Goal: Task Accomplishment & Management: Complete application form

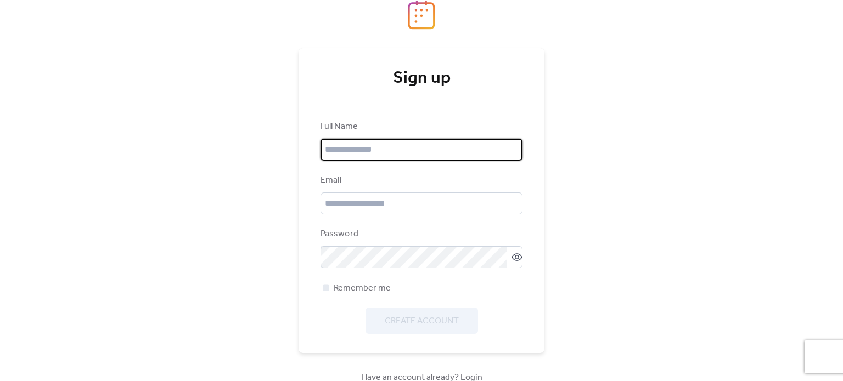
click at [421, 146] on input "text" at bounding box center [421, 150] width 202 height 22
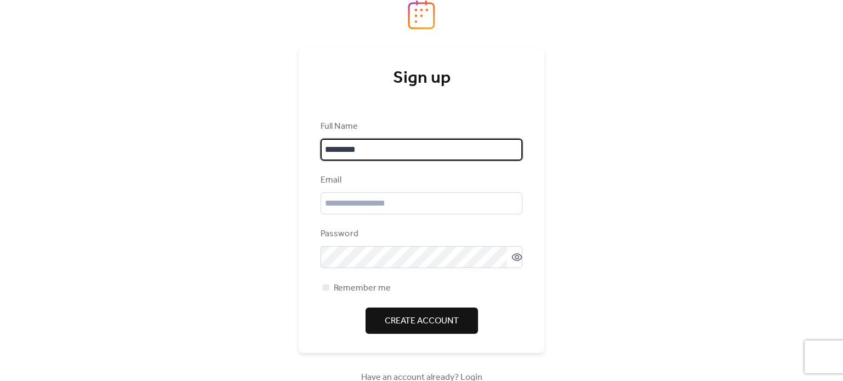
type input "*********"
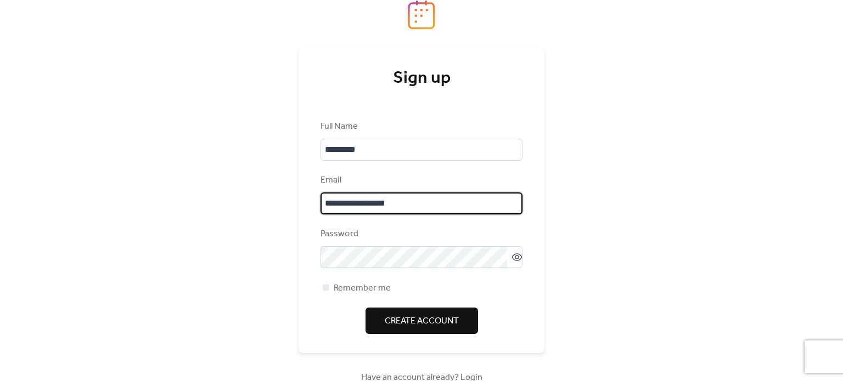
type input "**********"
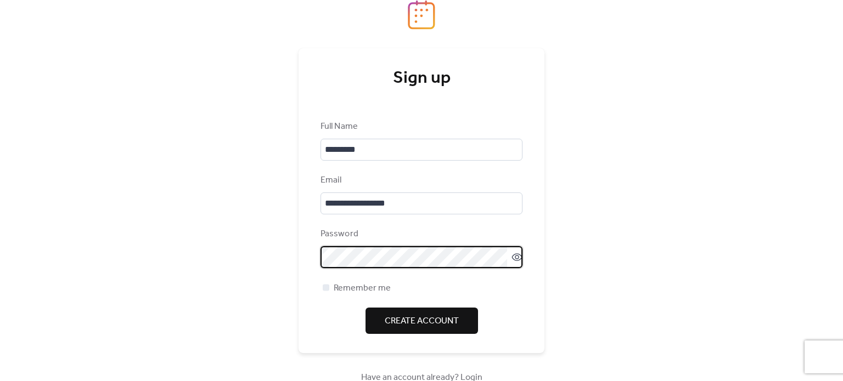
click at [579, 252] on div "**********" at bounding box center [421, 190] width 843 height 381
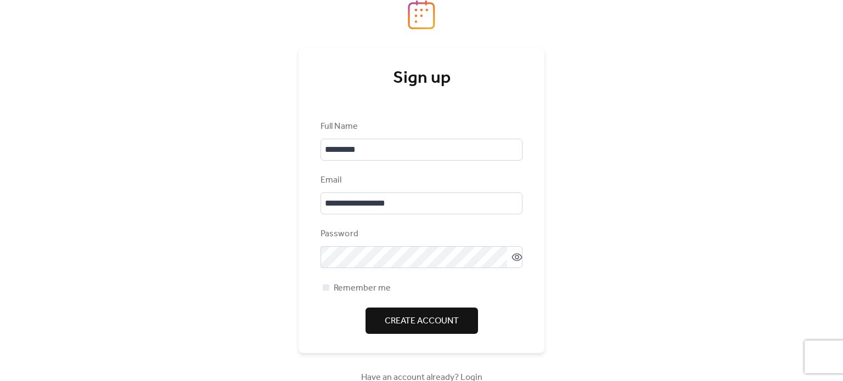
click at [402, 323] on span "Create Account" at bounding box center [422, 321] width 74 height 13
click at [377, 287] on span "Remember me" at bounding box center [362, 288] width 57 height 13
click at [415, 324] on span "Create Account" at bounding box center [422, 321] width 74 height 13
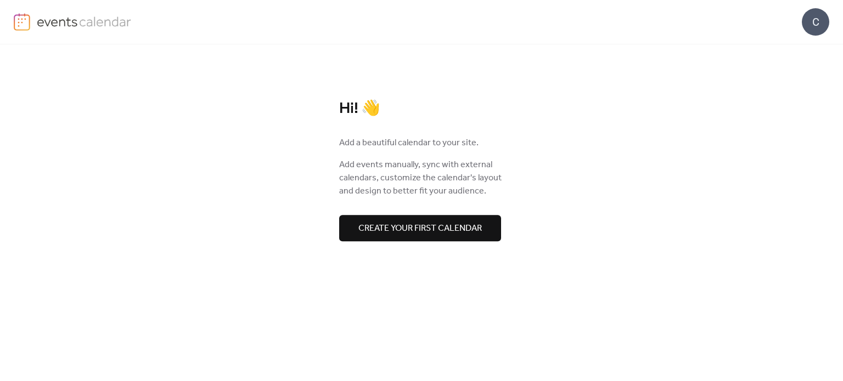
click at [425, 244] on div "Hi! 👋 Add a beautiful calendar to your site. Add events manually, sync with ext…" at bounding box center [421, 212] width 571 height 337
click at [424, 223] on span "Create your first calendar" at bounding box center [419, 228] width 123 height 13
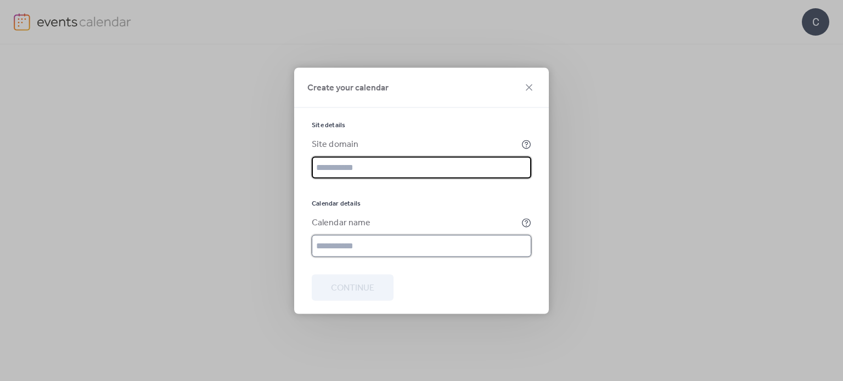
click at [354, 252] on input "text" at bounding box center [421, 246] width 219 height 22
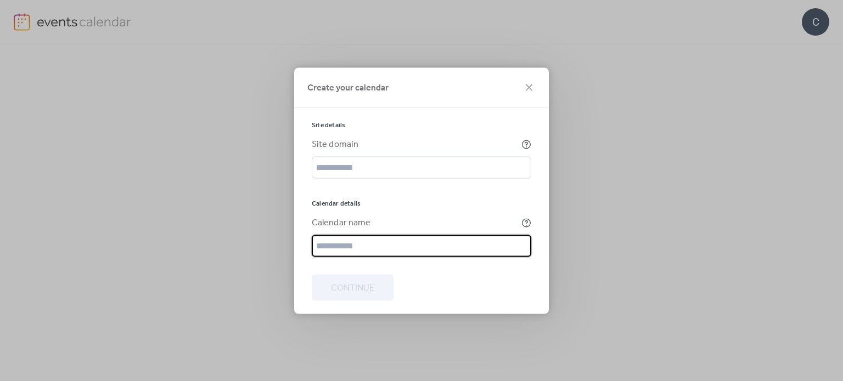
click at [323, 243] on input "text" at bounding box center [421, 246] width 219 height 22
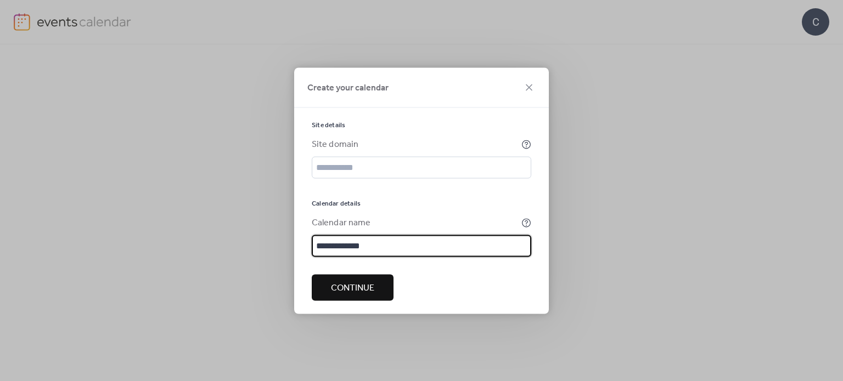
type input "**********"
drag, startPoint x: 369, startPoint y: 277, endPoint x: 374, endPoint y: 287, distance: 11.3
click at [374, 287] on button "Continue" at bounding box center [353, 287] width 82 height 26
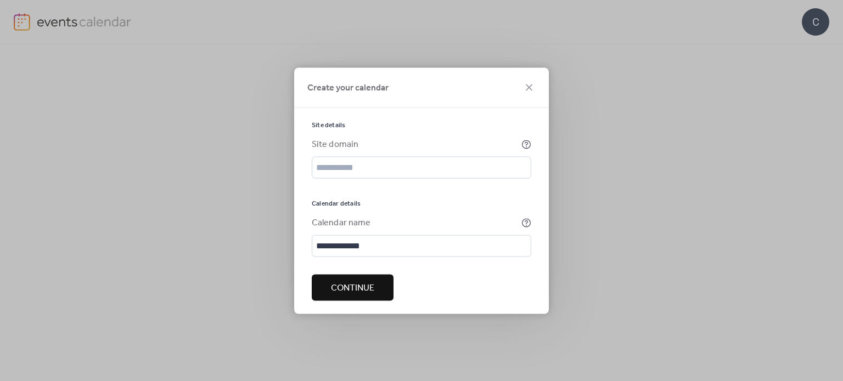
click at [374, 287] on span "Continue" at bounding box center [352, 287] width 43 height 13
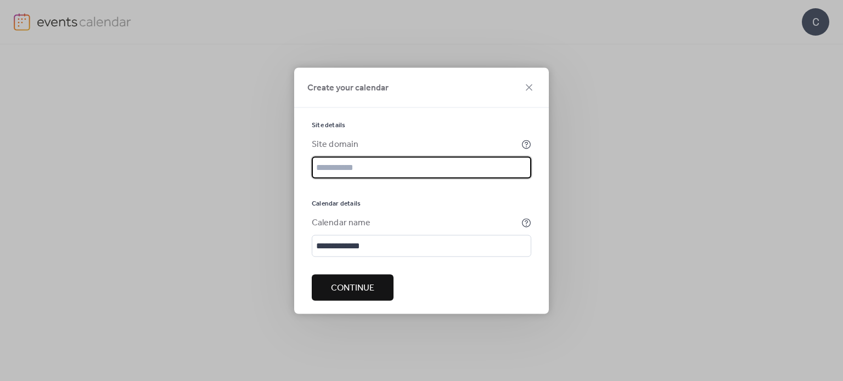
click at [337, 172] on input "text" at bounding box center [421, 167] width 219 height 22
click at [417, 202] on div "Calendar details" at bounding box center [421, 203] width 219 height 9
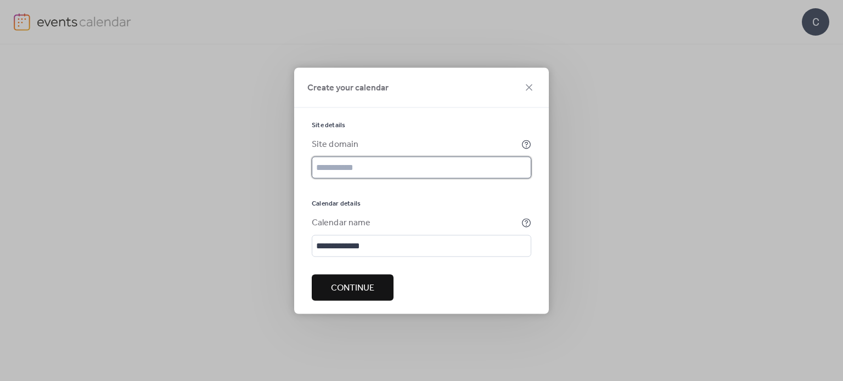
click at [343, 170] on input "text" at bounding box center [421, 167] width 219 height 22
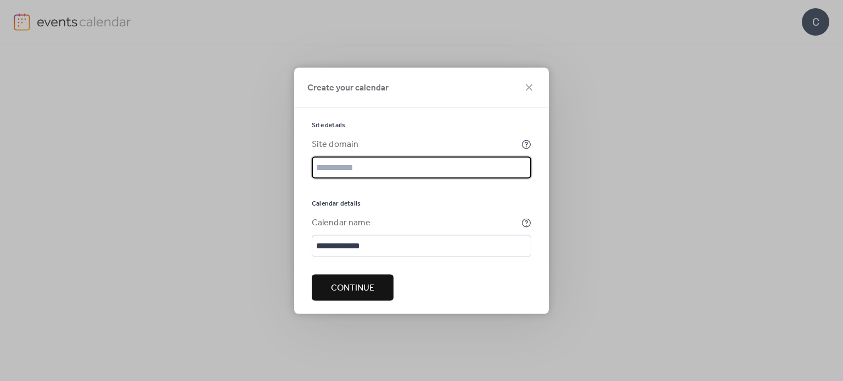
click at [338, 168] on input "text" at bounding box center [421, 167] width 219 height 22
type input "********"
click at [345, 278] on button "Continue" at bounding box center [353, 287] width 82 height 26
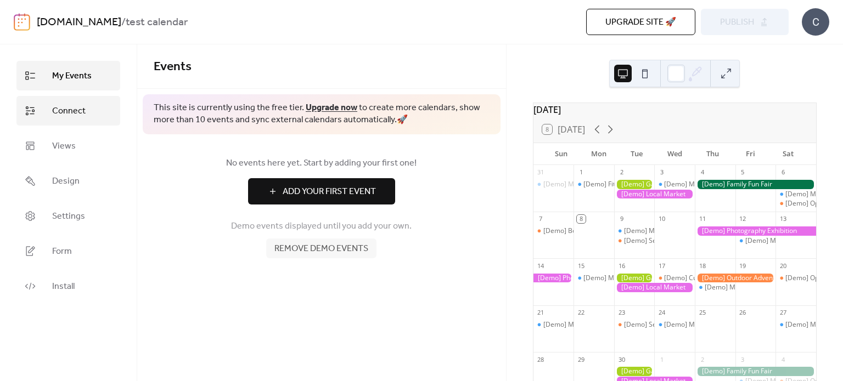
click at [83, 112] on span "Connect" at bounding box center [68, 111] width 33 height 13
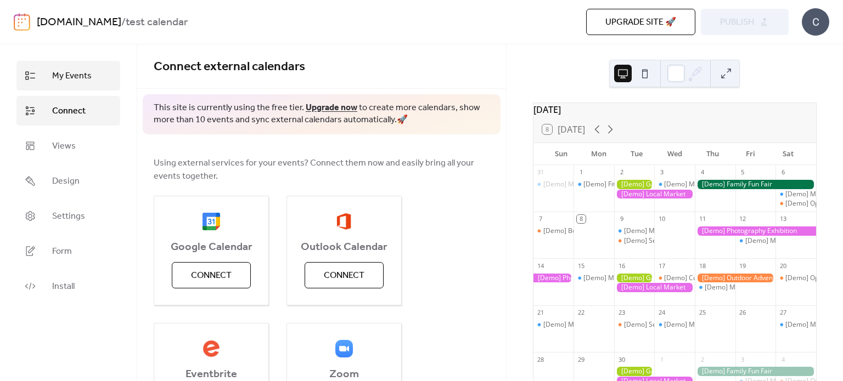
click at [65, 75] on span "My Events" at bounding box center [72, 76] width 40 height 13
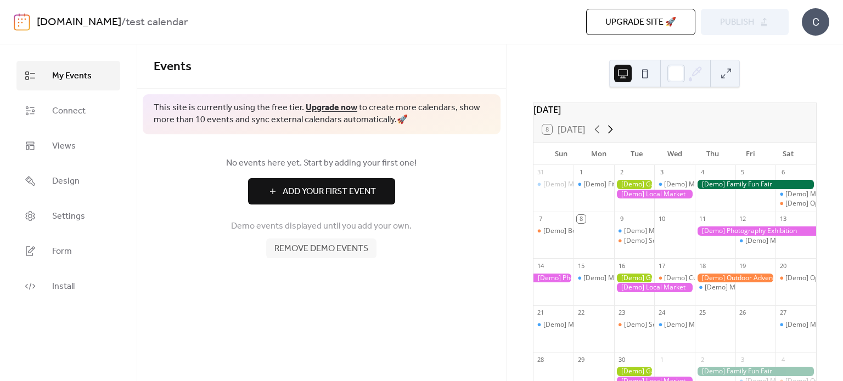
click at [612, 136] on icon at bounding box center [610, 129] width 13 height 13
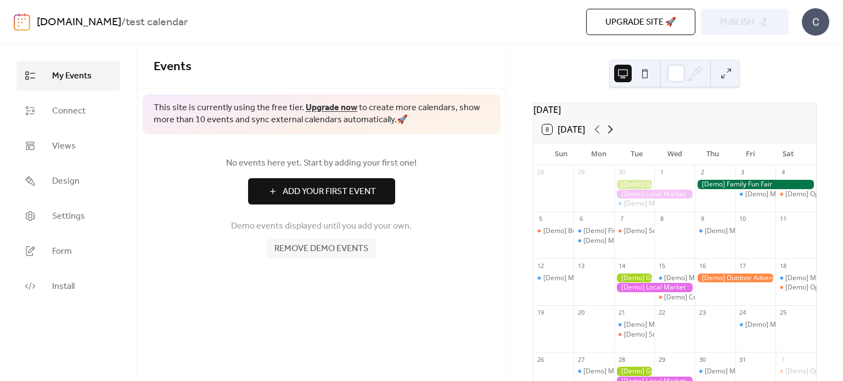
click at [612, 136] on icon at bounding box center [610, 129] width 13 height 13
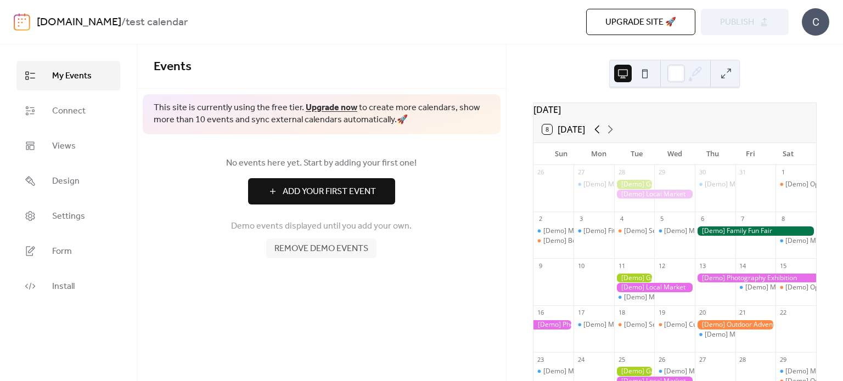
click at [594, 136] on icon at bounding box center [596, 129] width 13 height 13
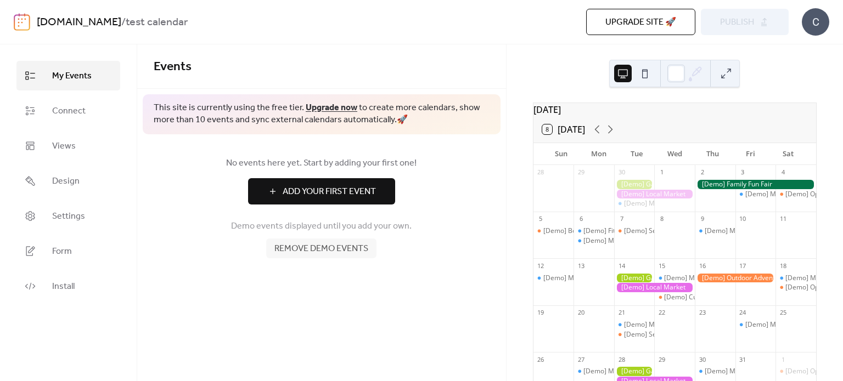
click at [644, 73] on button at bounding box center [645, 74] width 18 height 18
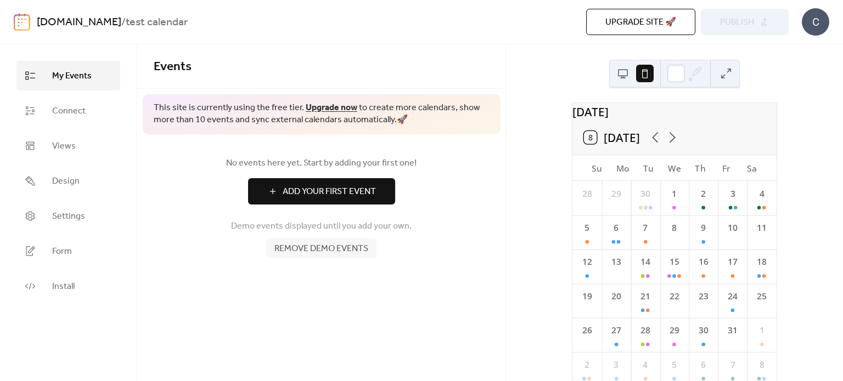
click at [621, 72] on button at bounding box center [623, 74] width 18 height 18
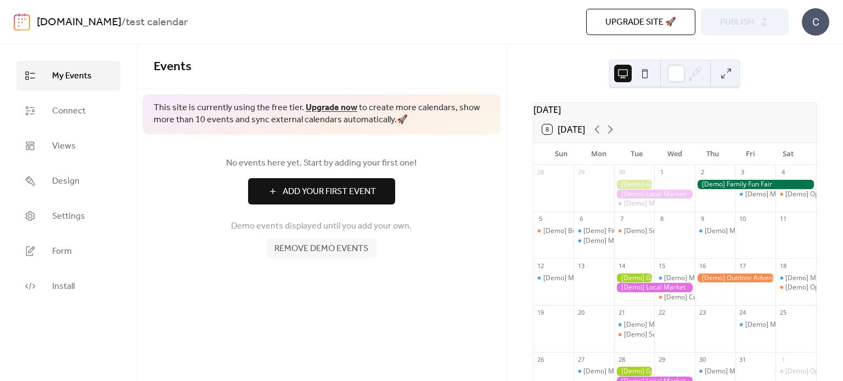
click at [737, 189] on div at bounding box center [755, 184] width 121 height 9
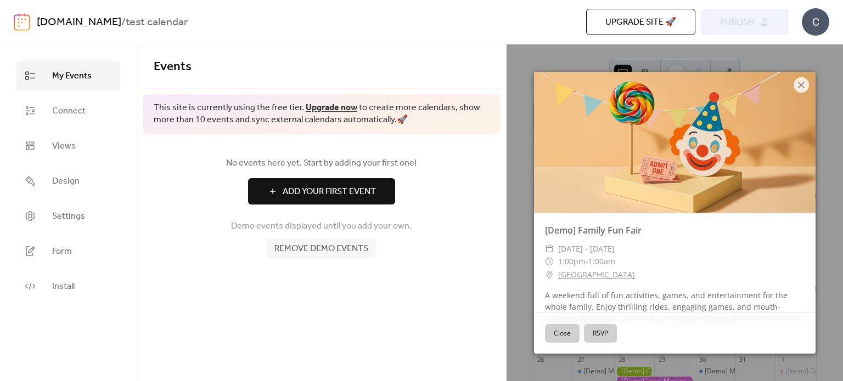
click at [607, 334] on button "RSVP" at bounding box center [600, 333] width 33 height 19
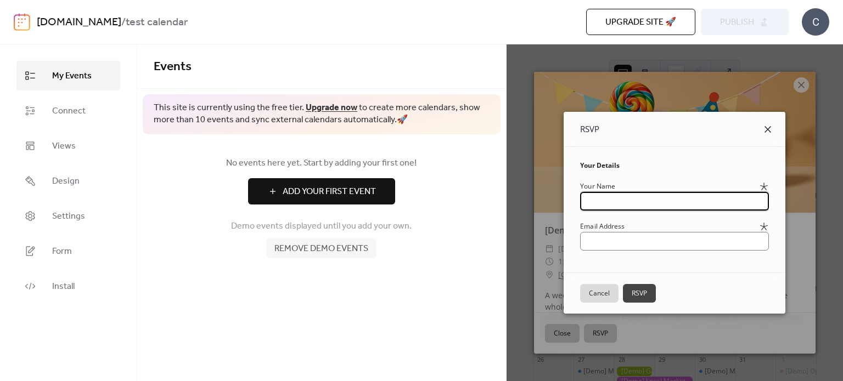
click at [774, 131] on icon at bounding box center [767, 129] width 13 height 13
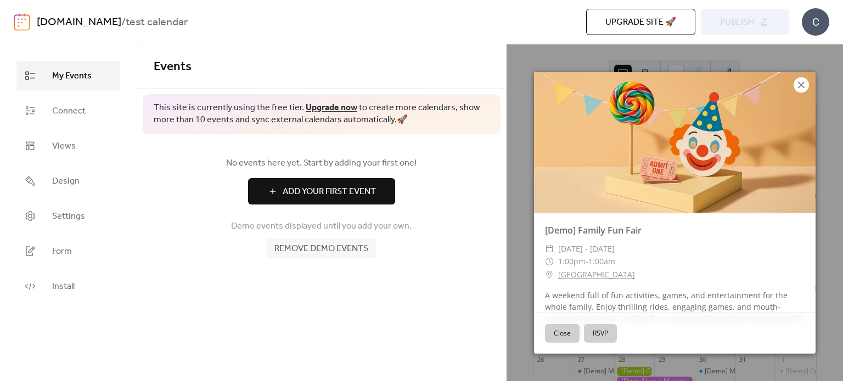
click at [805, 86] on icon at bounding box center [800, 84] width 13 height 13
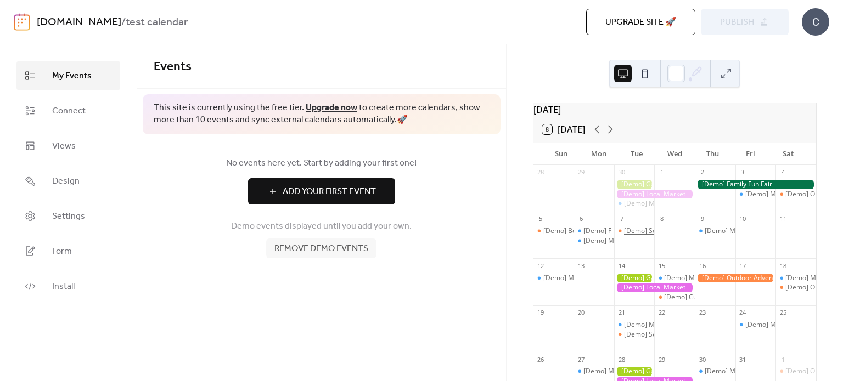
click at [629, 236] on div "[Demo] Seniors' Social Tea" at bounding box center [665, 231] width 82 height 9
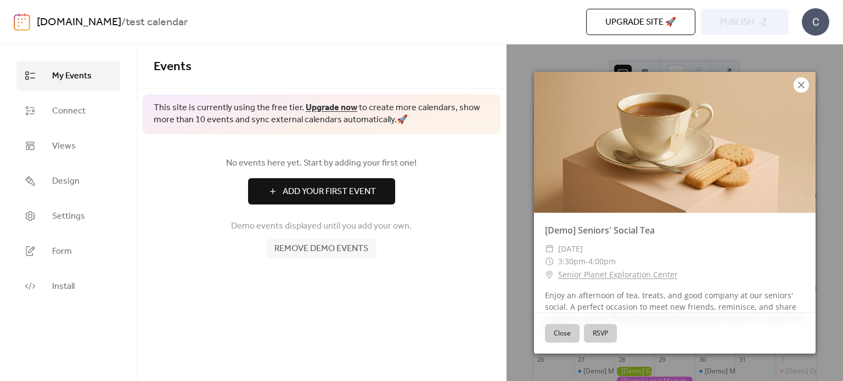
click at [802, 78] on icon at bounding box center [800, 84] width 13 height 13
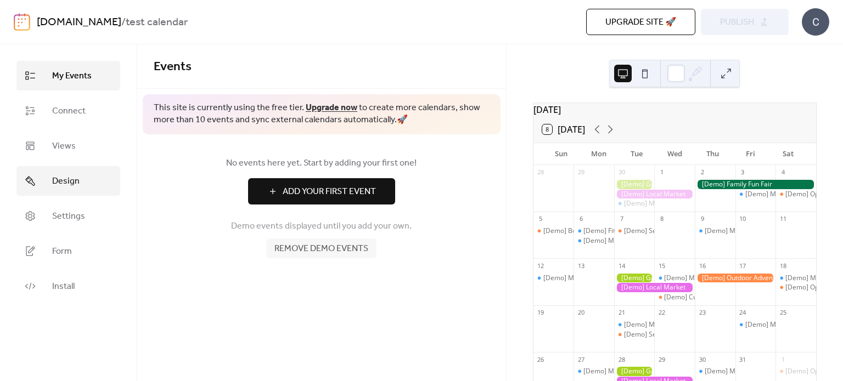
click at [63, 176] on span "Design" at bounding box center [65, 181] width 27 height 13
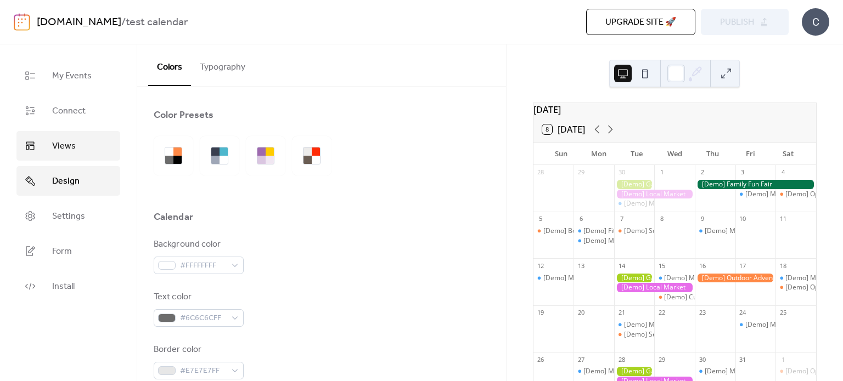
click at [60, 149] on span "Views" at bounding box center [64, 146] width 24 height 13
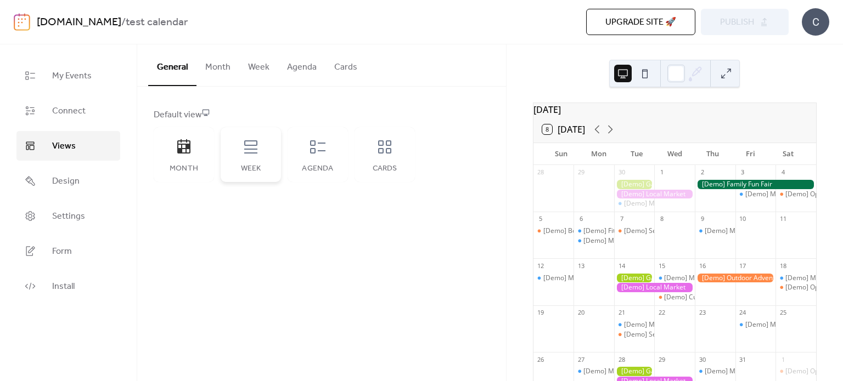
click at [252, 144] on icon at bounding box center [251, 147] width 18 height 18
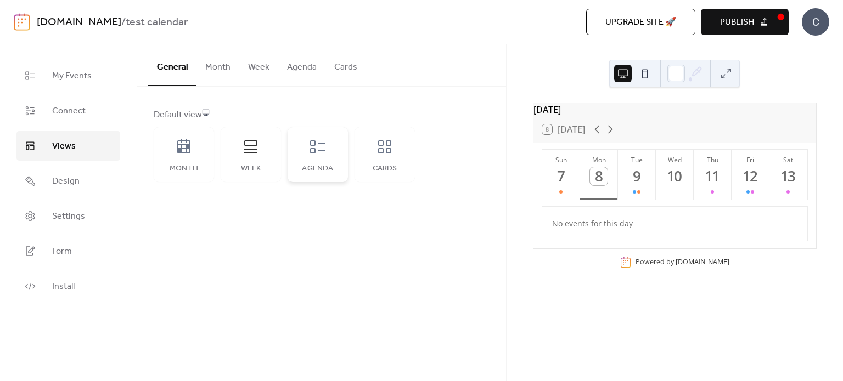
click at [319, 151] on icon at bounding box center [318, 147] width 18 height 18
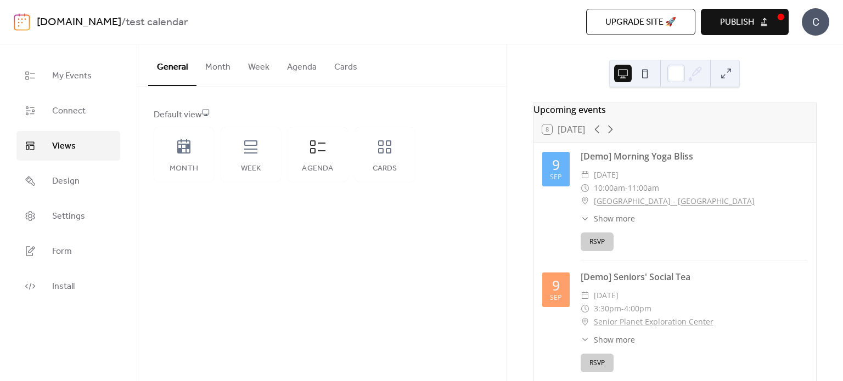
click at [217, 69] on button "Month" at bounding box center [217, 64] width 43 height 41
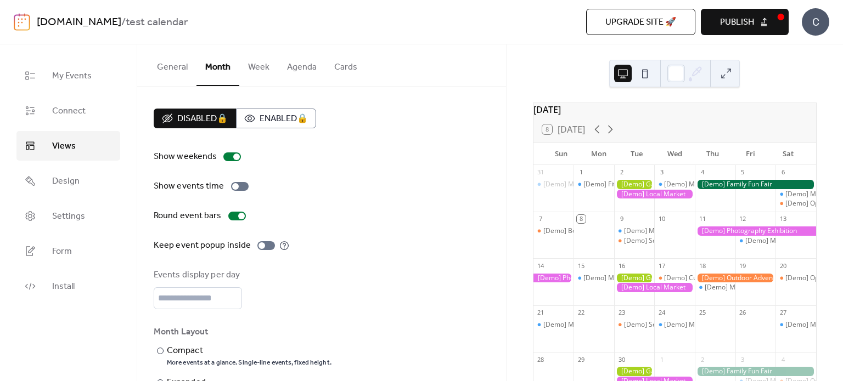
scroll to position [40, 0]
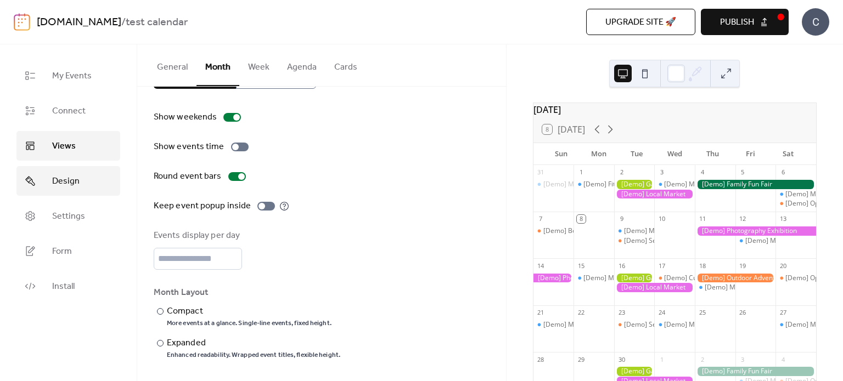
click at [64, 184] on span "Design" at bounding box center [65, 181] width 27 height 13
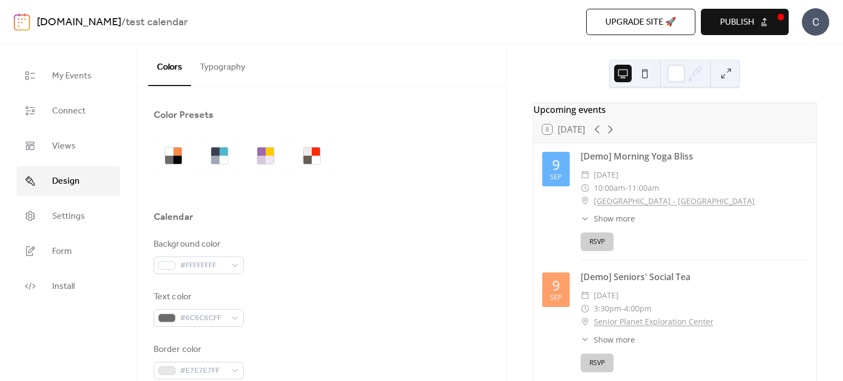
scroll to position [439, 0]
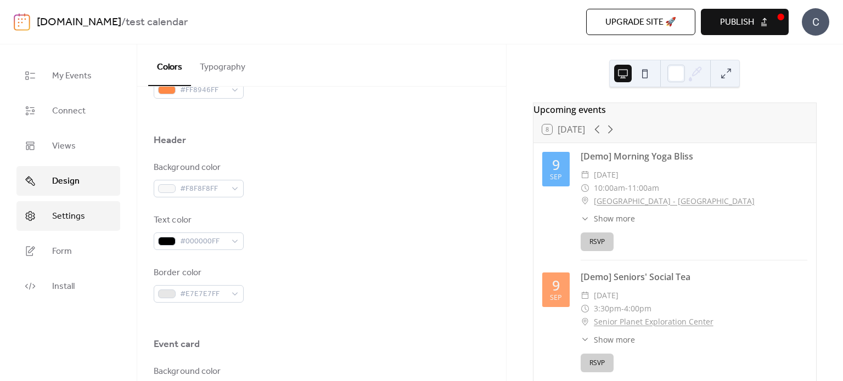
click at [80, 217] on span "Settings" at bounding box center [68, 216] width 33 height 13
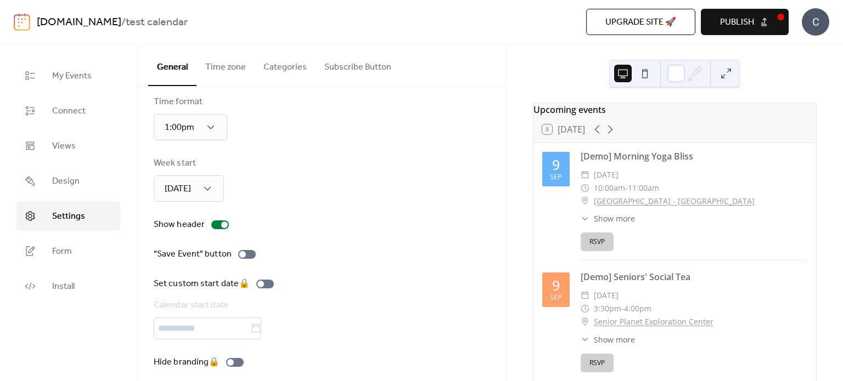
scroll to position [83, 0]
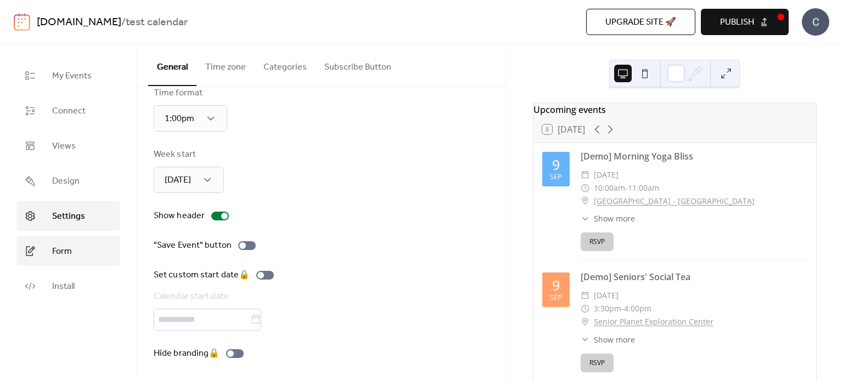
click at [65, 251] on span "Form" at bounding box center [62, 251] width 20 height 13
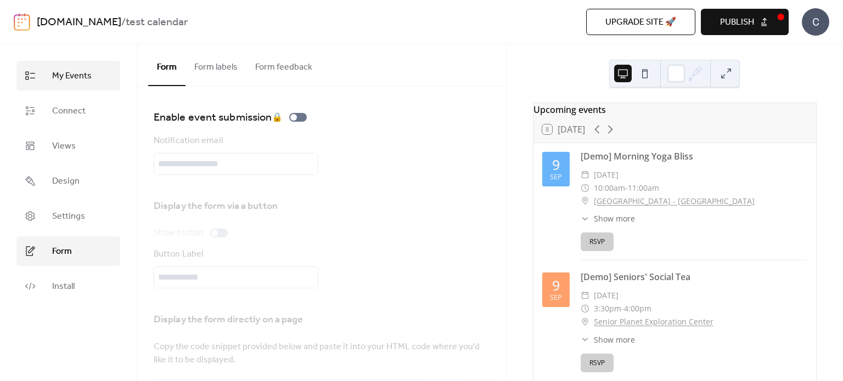
click at [86, 75] on span "My Events" at bounding box center [72, 76] width 40 height 13
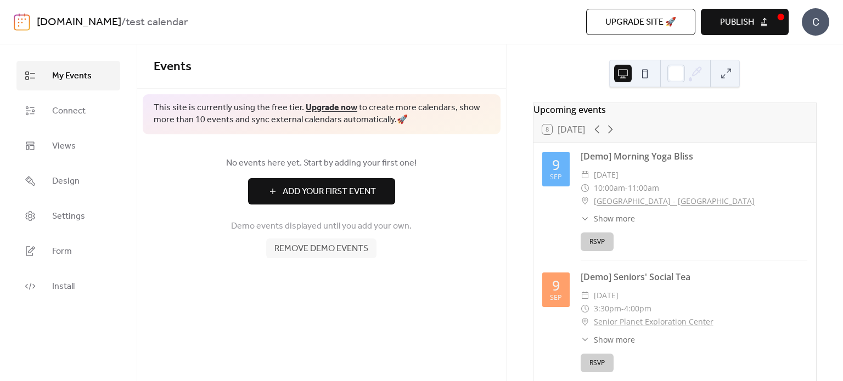
click at [350, 195] on span "Add Your First Event" at bounding box center [329, 191] width 93 height 13
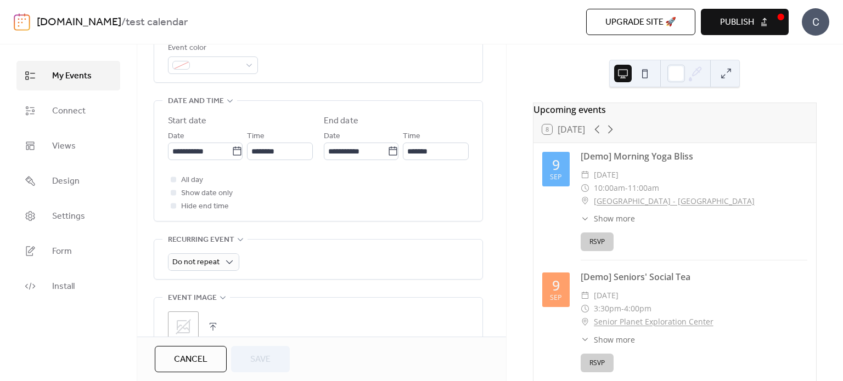
scroll to position [439, 0]
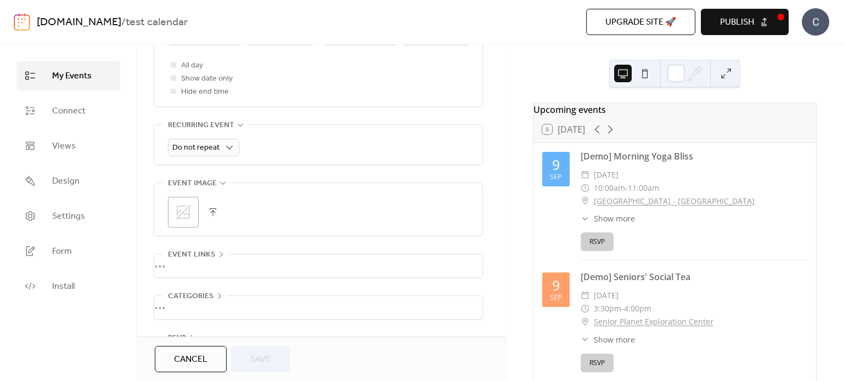
click at [213, 267] on div "•••" at bounding box center [318, 266] width 328 height 23
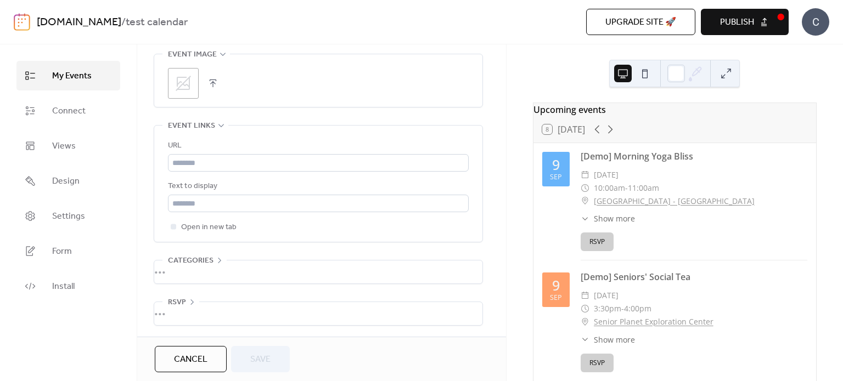
scroll to position [568, 0]
click at [190, 302] on div "•••" at bounding box center [318, 313] width 328 height 23
click at [218, 260] on div "•••" at bounding box center [318, 271] width 328 height 23
